Goal: Check status: Check status

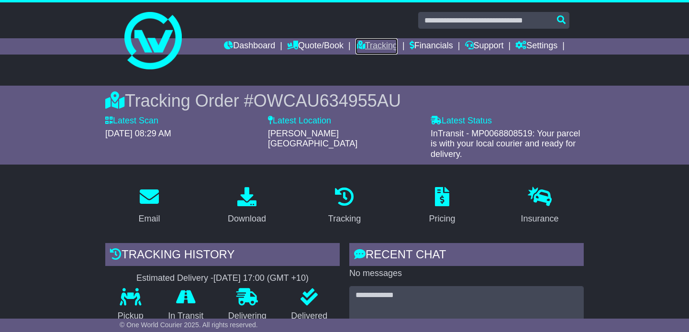
click at [373, 47] on link "Tracking" at bounding box center [376, 46] width 42 height 16
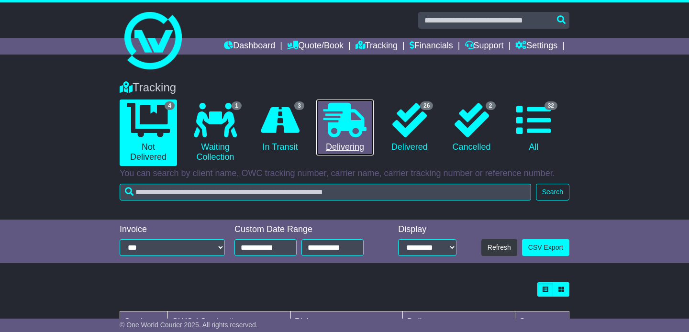
click at [343, 112] on icon at bounding box center [344, 120] width 43 height 34
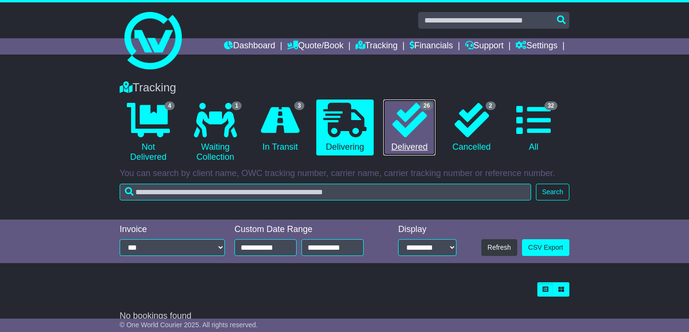
click at [402, 132] on icon at bounding box center [409, 120] width 34 height 34
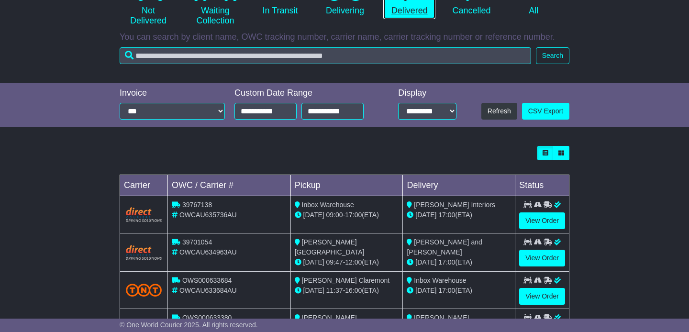
scroll to position [137, 0]
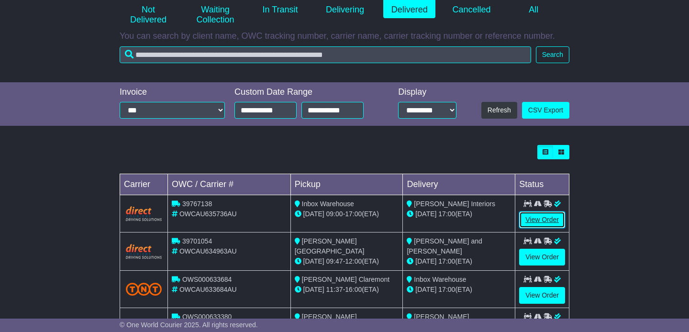
click at [535, 213] on link "View Order" at bounding box center [542, 219] width 46 height 17
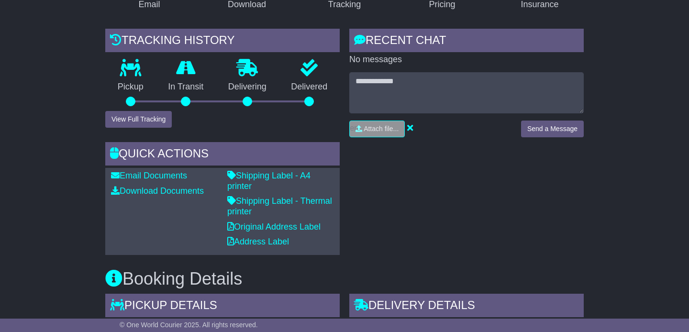
scroll to position [198, 0]
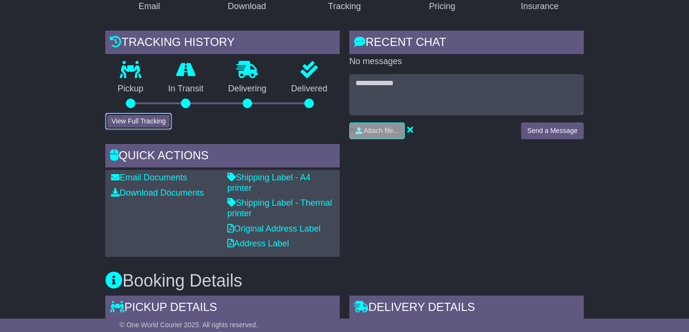
click at [122, 121] on button "View Full Tracking" at bounding box center [138, 121] width 66 height 17
click at [563, 192] on div "RECENT CHAT Loading... No messages Attach file..." at bounding box center [466, 144] width 244 height 226
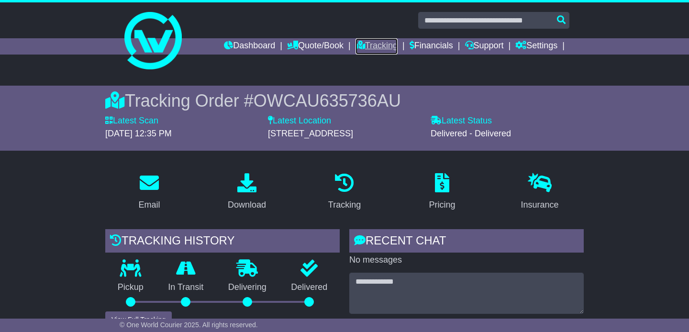
click at [384, 47] on link "Tracking" at bounding box center [376, 46] width 42 height 16
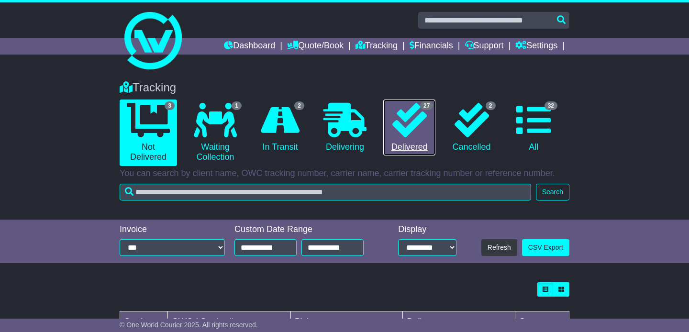
click at [407, 120] on icon at bounding box center [409, 120] width 34 height 34
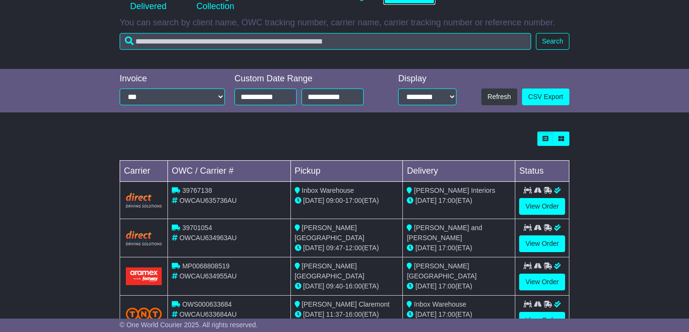
scroll to position [153, 0]
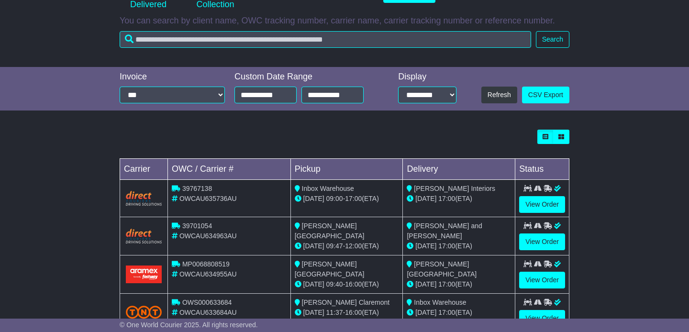
click at [595, 228] on div "Loading... No bookings found Carrier OWC / Carrier # Pickup Delivery Status 397…" at bounding box center [344, 333] width 689 height 416
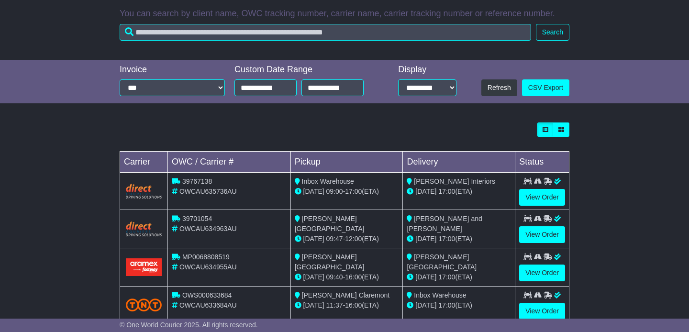
scroll to position [163, 0]
